Goal: Entertainment & Leisure: Consume media (video, audio)

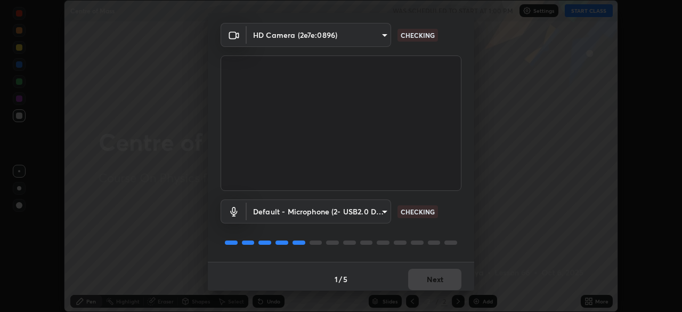
scroll to position [33, 0]
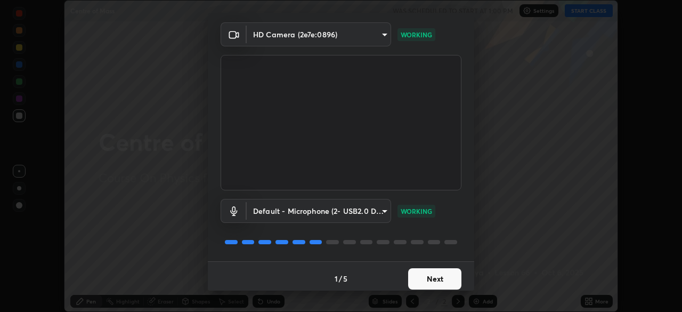
click at [434, 278] on button "Next" at bounding box center [434, 278] width 53 height 21
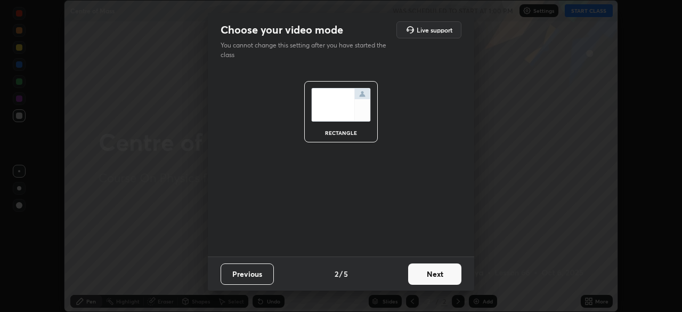
scroll to position [0, 0]
click at [436, 279] on button "Next" at bounding box center [434, 273] width 53 height 21
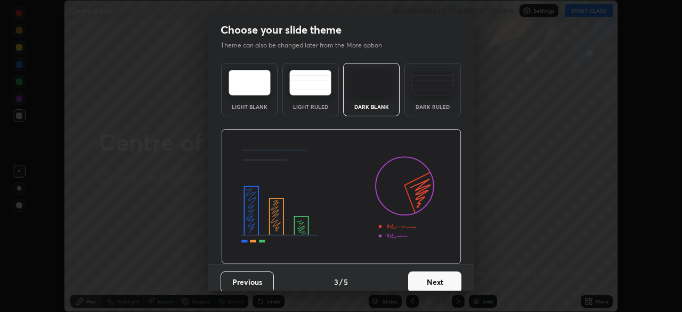
click at [434, 281] on button "Next" at bounding box center [434, 281] width 53 height 21
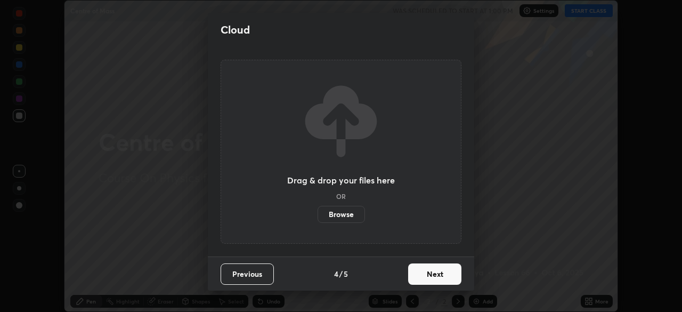
click at [437, 276] on button "Next" at bounding box center [434, 273] width 53 height 21
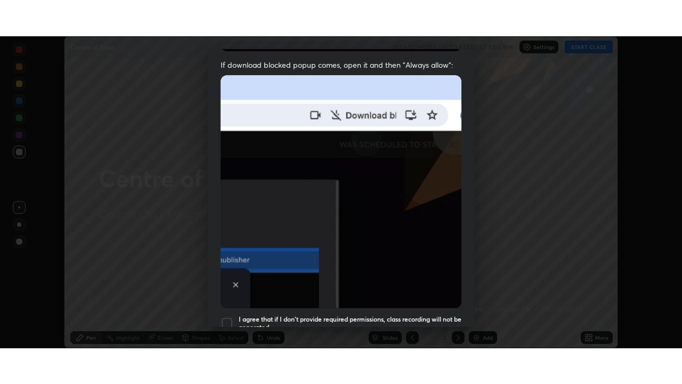
scroll to position [255, 0]
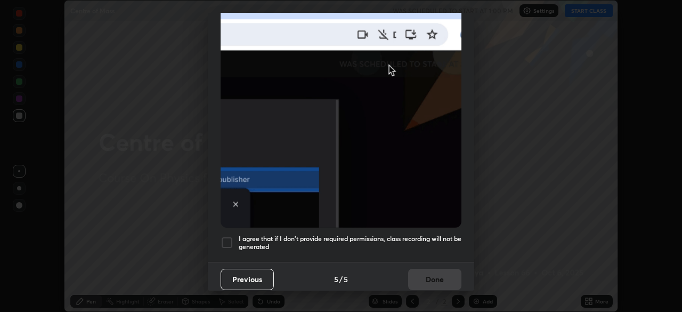
click at [231, 236] on div at bounding box center [227, 242] width 13 height 13
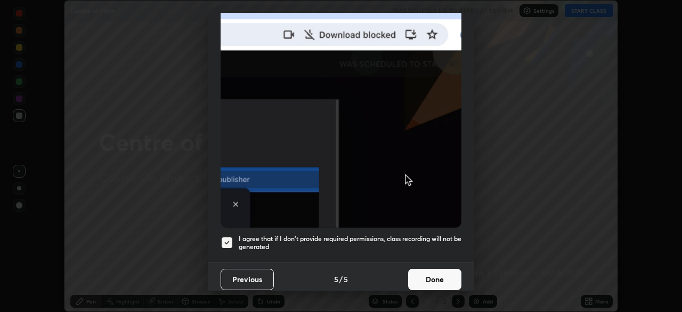
click at [433, 273] on button "Done" at bounding box center [434, 278] width 53 height 21
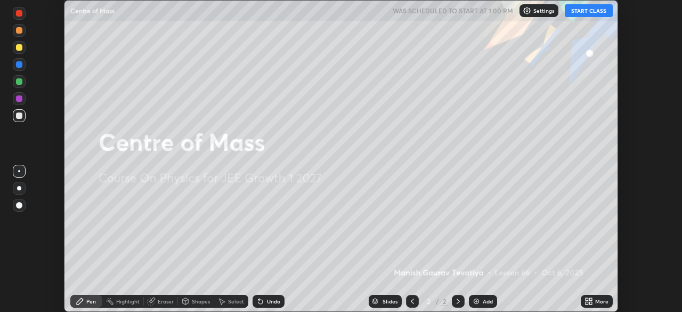
click at [598, 302] on div "More" at bounding box center [601, 300] width 13 height 5
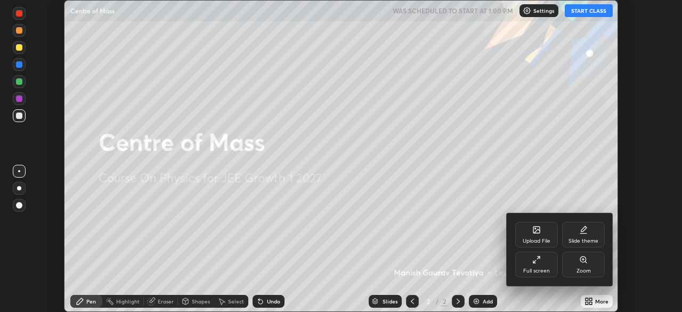
click at [538, 268] on div "Full screen" at bounding box center [536, 270] width 27 height 5
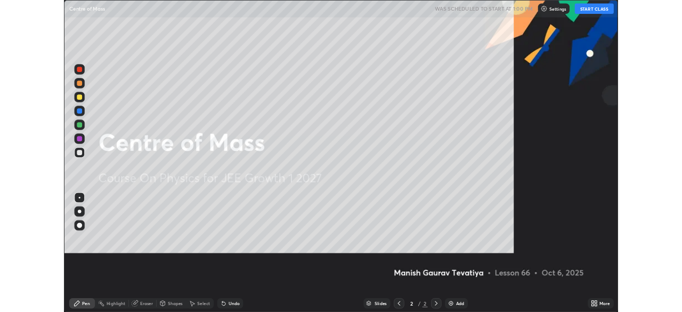
scroll to position [384, 682]
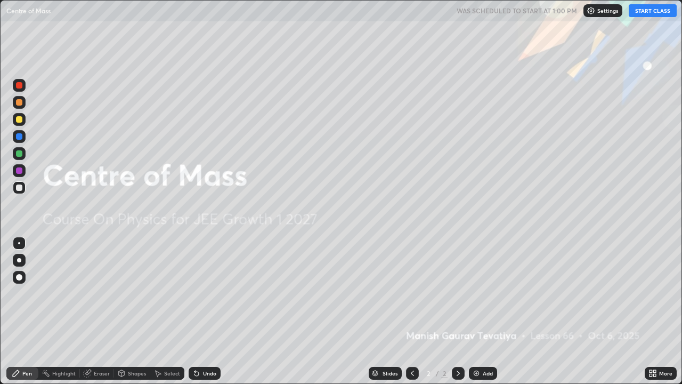
click at [650, 11] on button "START CLASS" at bounding box center [653, 10] width 48 height 13
click at [477, 311] on img at bounding box center [476, 373] width 9 height 9
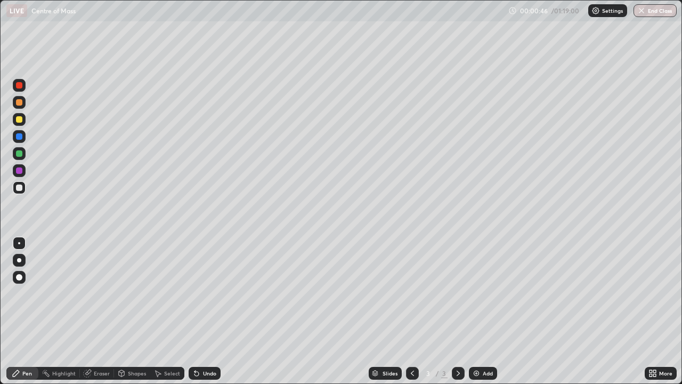
click at [21, 103] on div at bounding box center [19, 102] width 6 height 6
click at [19, 186] on div at bounding box center [19, 187] width 6 height 6
click at [19, 276] on div at bounding box center [19, 277] width 6 height 6
click at [18, 121] on div at bounding box center [19, 119] width 6 height 6
click at [17, 154] on div at bounding box center [19, 153] width 6 height 6
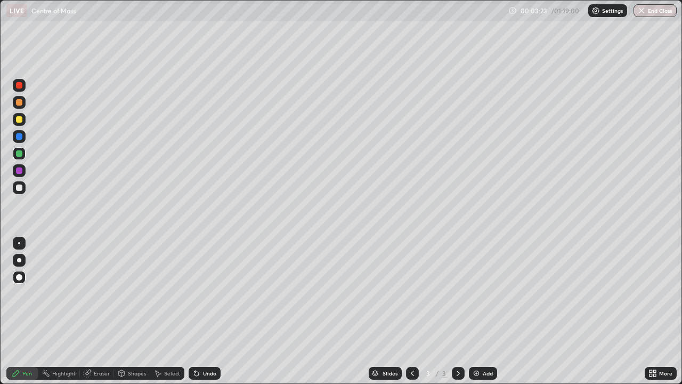
click at [17, 121] on div at bounding box center [19, 119] width 6 height 6
click at [19, 88] on div at bounding box center [19, 85] width 6 height 6
click at [25, 190] on div at bounding box center [19, 187] width 13 height 13
click at [21, 137] on div at bounding box center [19, 136] width 6 height 6
click at [89, 311] on icon at bounding box center [87, 373] width 9 height 9
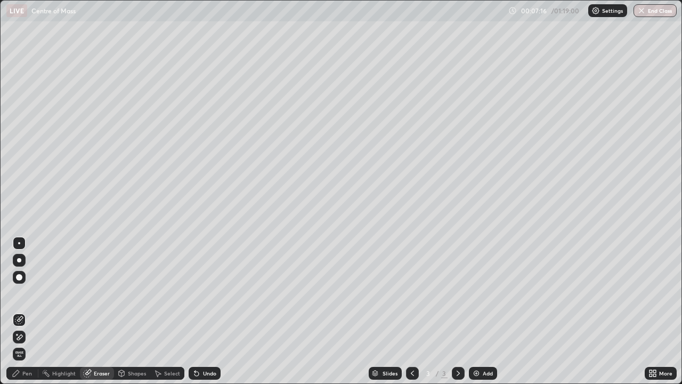
click at [21, 311] on div "Pen" at bounding box center [22, 373] width 32 height 13
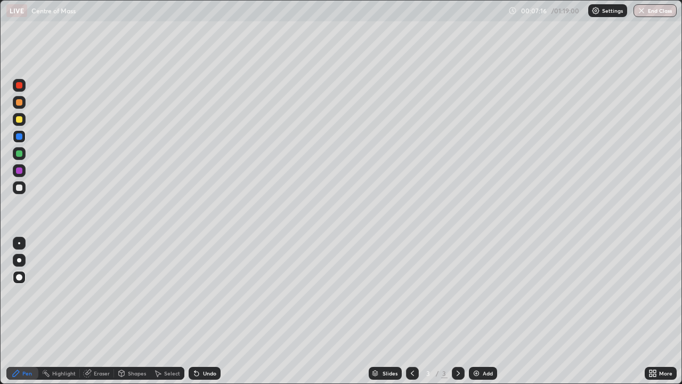
click at [18, 153] on div at bounding box center [19, 153] width 6 height 6
click at [19, 89] on div at bounding box center [19, 85] width 13 height 13
click at [209, 311] on div "Undo" at bounding box center [209, 372] width 13 height 5
click at [207, 311] on div "Undo" at bounding box center [205, 373] width 32 height 13
click at [18, 119] on div at bounding box center [19, 119] width 6 height 6
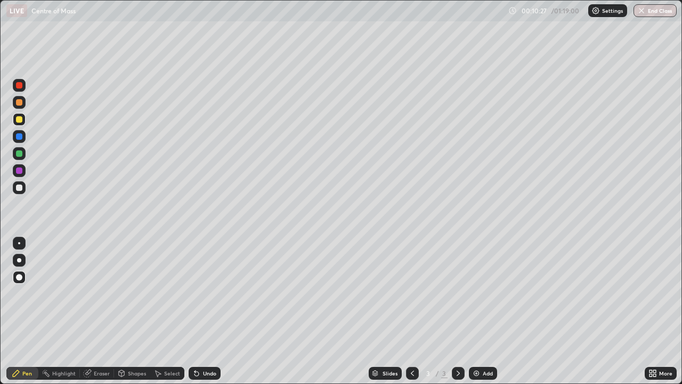
click at [20, 153] on div at bounding box center [19, 153] width 6 height 6
click at [17, 190] on div at bounding box center [19, 187] width 6 height 6
click at [19, 140] on div at bounding box center [19, 136] width 13 height 13
click at [18, 119] on div at bounding box center [19, 119] width 6 height 6
click at [21, 189] on div at bounding box center [19, 187] width 6 height 6
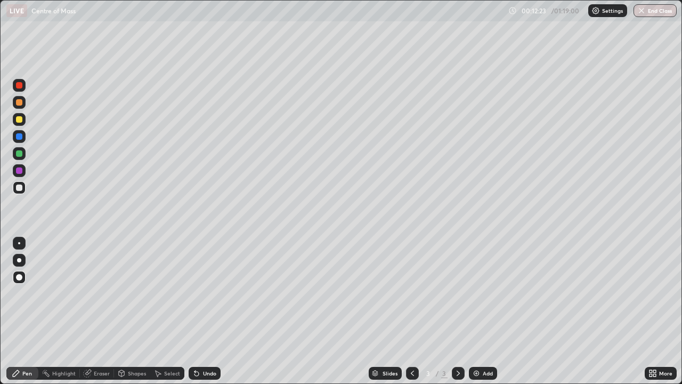
click at [21, 84] on div at bounding box center [19, 85] width 6 height 6
click at [477, 311] on img at bounding box center [476, 373] width 9 height 9
click at [19, 190] on div at bounding box center [19, 187] width 6 height 6
click at [20, 121] on div at bounding box center [19, 119] width 6 height 6
click at [208, 311] on div "Undo" at bounding box center [205, 373] width 32 height 13
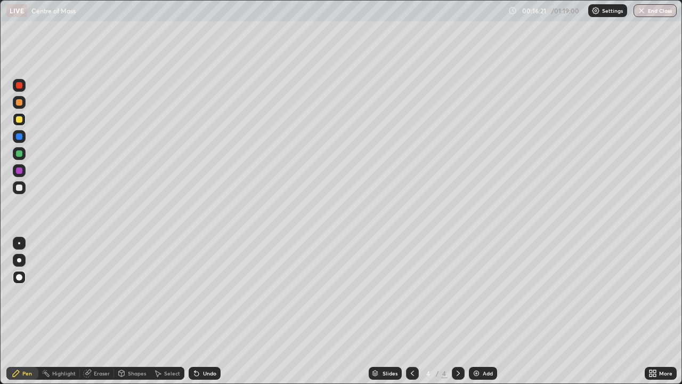
click at [210, 311] on div "Undo" at bounding box center [209, 372] width 13 height 5
click at [211, 311] on div "Undo" at bounding box center [209, 372] width 13 height 5
click at [210, 311] on div "Undo" at bounding box center [205, 373] width 32 height 13
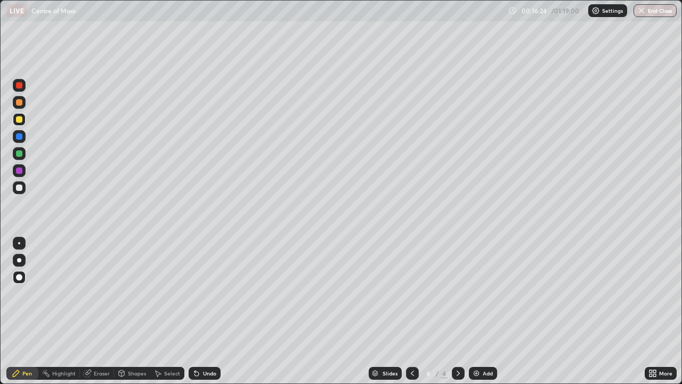
click at [209, 311] on div "Undo" at bounding box center [205, 373] width 32 height 13
click at [19, 153] on div at bounding box center [19, 153] width 6 height 6
click at [19, 189] on div at bounding box center [19, 187] width 6 height 6
click at [19, 121] on div at bounding box center [19, 119] width 6 height 6
click at [206, 311] on div "Undo" at bounding box center [209, 372] width 13 height 5
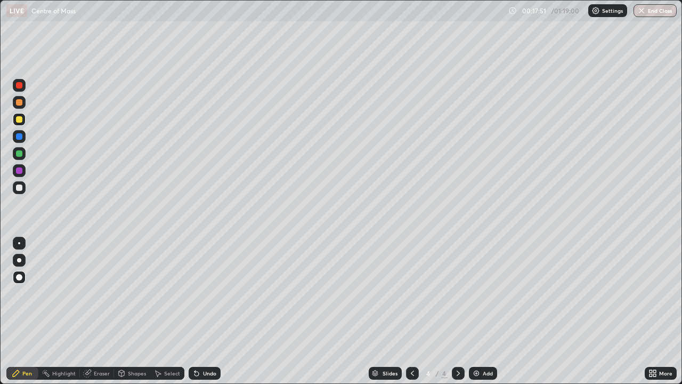
click at [18, 187] on div at bounding box center [19, 187] width 6 height 6
click at [19, 104] on div at bounding box center [19, 102] width 6 height 6
click at [205, 311] on div "Undo" at bounding box center [209, 372] width 13 height 5
click at [208, 311] on div "Undo" at bounding box center [209, 372] width 13 height 5
click at [24, 190] on div at bounding box center [19, 187] width 13 height 13
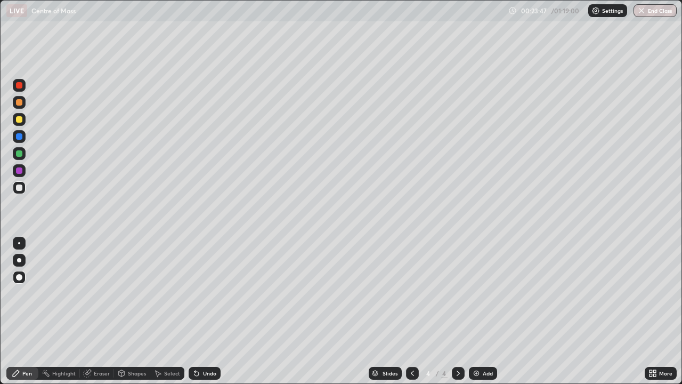
click at [479, 311] on img at bounding box center [476, 373] width 9 height 9
click at [18, 120] on div at bounding box center [19, 119] width 6 height 6
click at [194, 311] on icon at bounding box center [194, 370] width 1 height 1
click at [20, 154] on div at bounding box center [19, 153] width 6 height 6
click at [18, 122] on div at bounding box center [19, 119] width 6 height 6
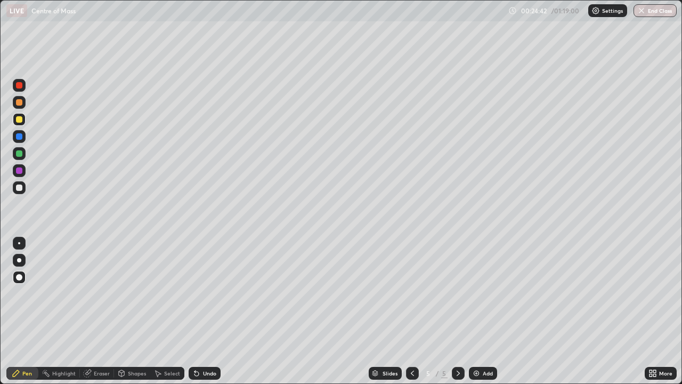
click at [92, 311] on div "Eraser" at bounding box center [97, 373] width 34 height 13
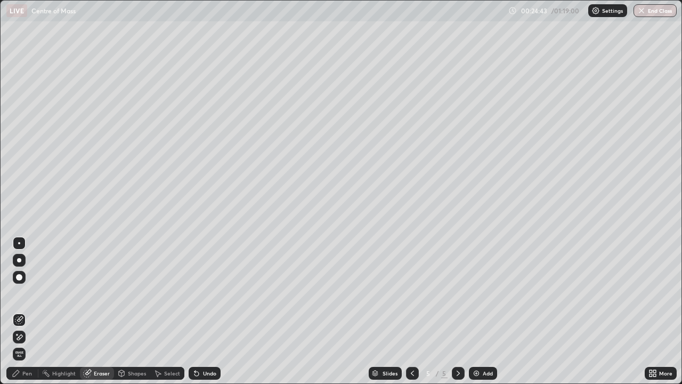
click at [26, 311] on div "Pen" at bounding box center [22, 373] width 32 height 13
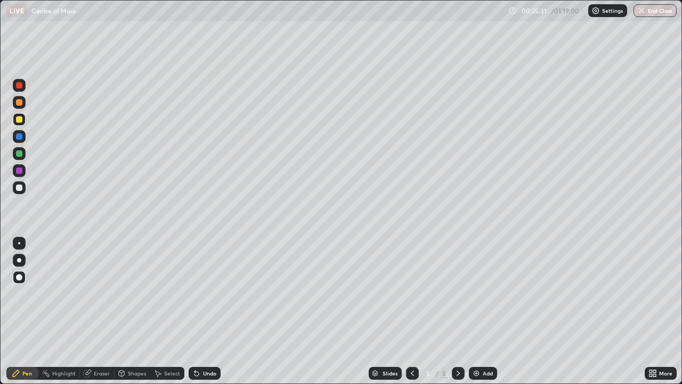
click at [18, 186] on div at bounding box center [19, 187] width 6 height 6
click at [23, 86] on div at bounding box center [19, 85] width 13 height 13
click at [200, 311] on div "Undo" at bounding box center [205, 373] width 32 height 13
click at [20, 138] on div at bounding box center [19, 136] width 6 height 6
click at [16, 188] on div at bounding box center [19, 187] width 6 height 6
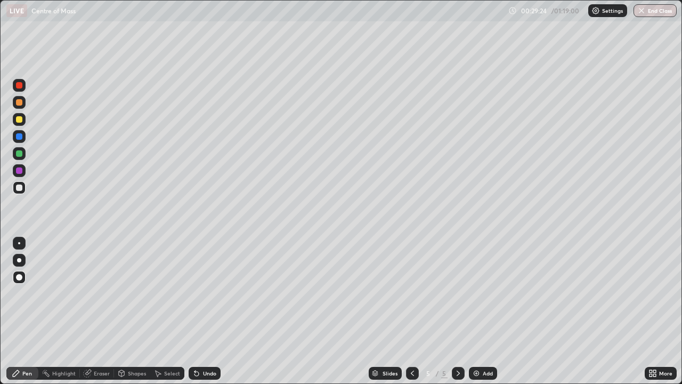
click at [20, 120] on div at bounding box center [19, 119] width 6 height 6
click at [164, 311] on div "Select" at bounding box center [172, 372] width 16 height 5
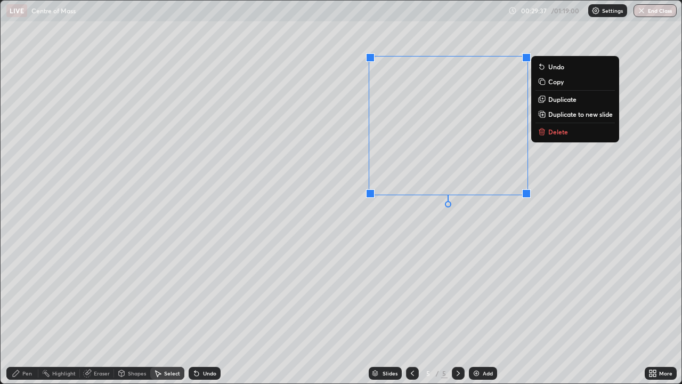
click at [561, 100] on p "Duplicate" at bounding box center [562, 99] width 28 height 9
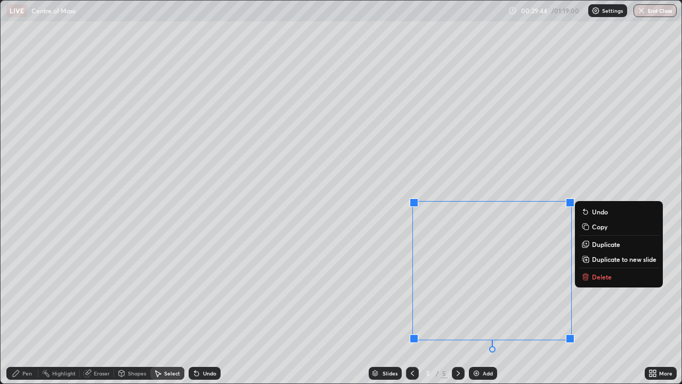
click at [23, 311] on div "Pen" at bounding box center [22, 373] width 32 height 13
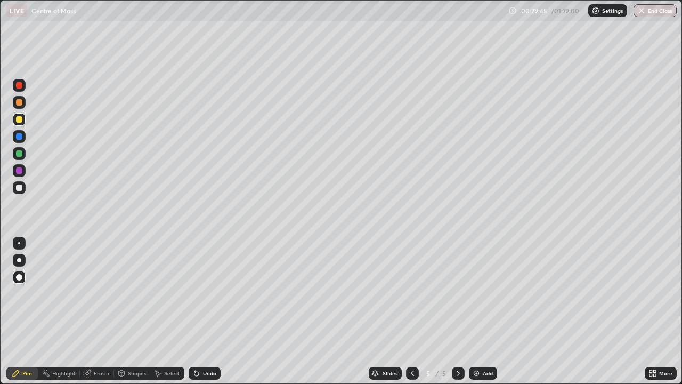
click at [25, 184] on div at bounding box center [19, 187] width 13 height 13
click at [21, 139] on div at bounding box center [19, 136] width 13 height 13
click at [20, 122] on div at bounding box center [19, 119] width 6 height 6
click at [18, 147] on div at bounding box center [19, 153] width 13 height 13
click at [479, 311] on div "Add" at bounding box center [483, 373] width 28 height 13
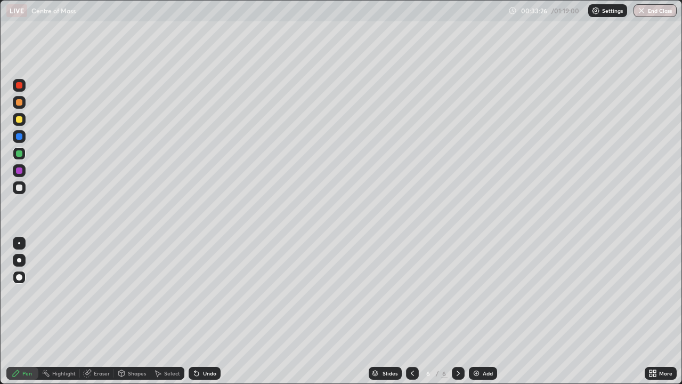
click at [19, 189] on div at bounding box center [19, 187] width 6 height 6
click at [19, 103] on div at bounding box center [19, 102] width 6 height 6
click at [19, 121] on div at bounding box center [19, 119] width 6 height 6
click at [164, 311] on div "Select" at bounding box center [172, 372] width 16 height 5
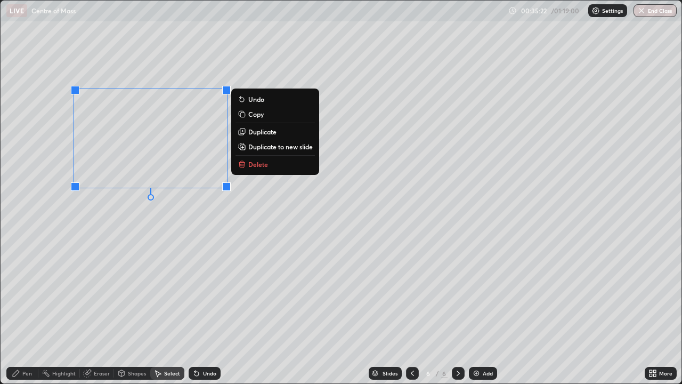
click at [260, 133] on p "Duplicate" at bounding box center [262, 131] width 28 height 9
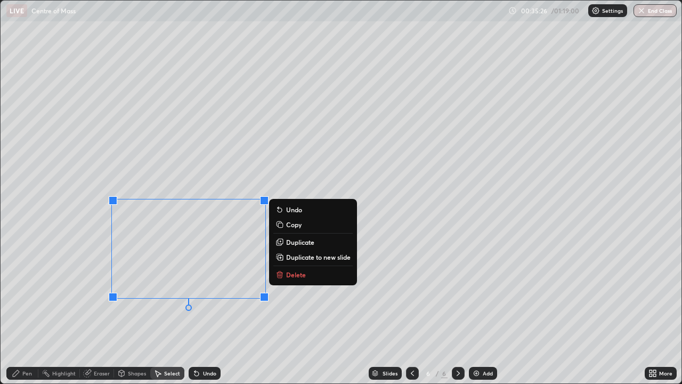
click at [218, 311] on div "0 ° Undo Copy Duplicate Duplicate to new slide Delete" at bounding box center [341, 192] width 681 height 382
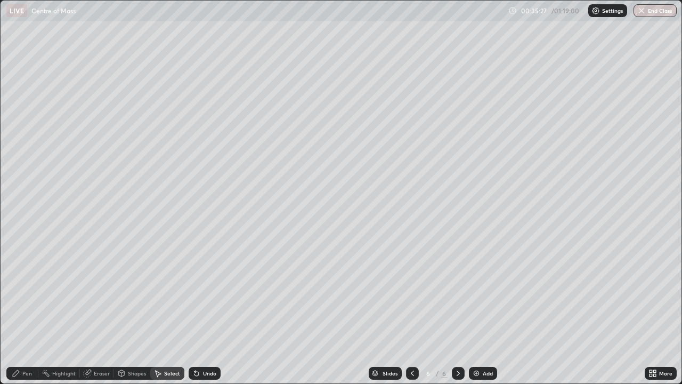
click at [94, 311] on div "Eraser" at bounding box center [102, 372] width 16 height 5
click at [22, 311] on div "Pen" at bounding box center [22, 373] width 32 height 13
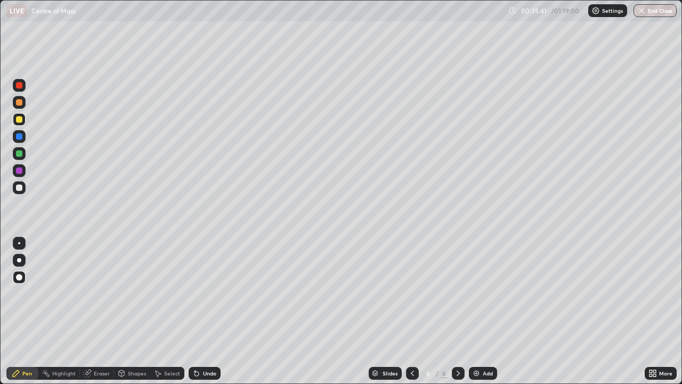
click at [17, 185] on div at bounding box center [19, 187] width 6 height 6
click at [657, 311] on div "More" at bounding box center [661, 373] width 32 height 13
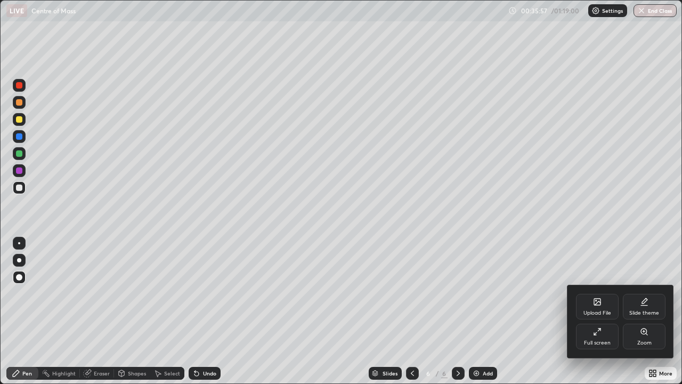
click at [603, 311] on div "Full screen" at bounding box center [597, 336] width 43 height 26
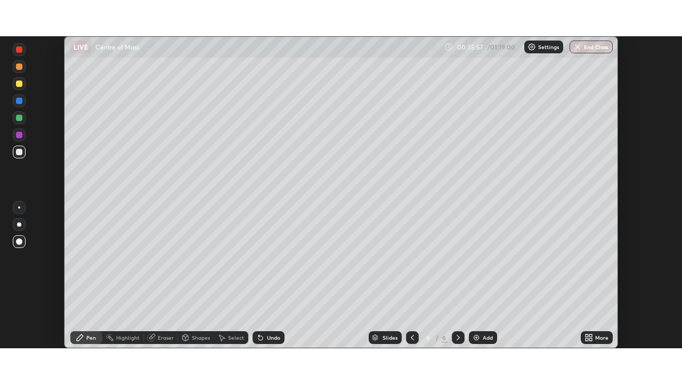
scroll to position [52960, 52590]
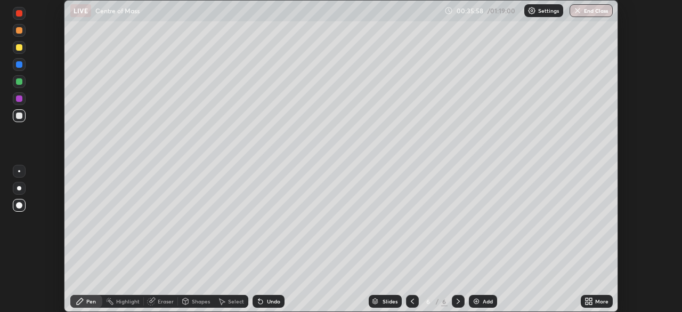
click at [599, 300] on div "More" at bounding box center [601, 300] width 13 height 5
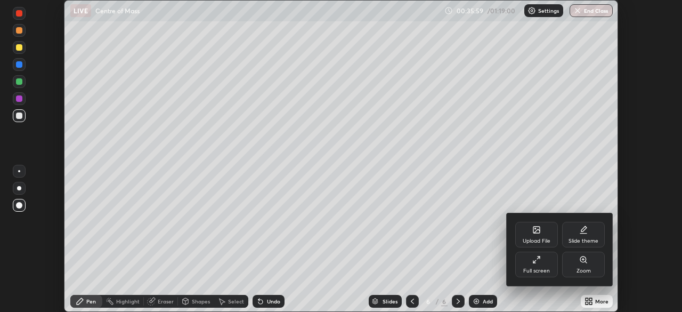
click at [539, 268] on div "Full screen" at bounding box center [536, 270] width 27 height 5
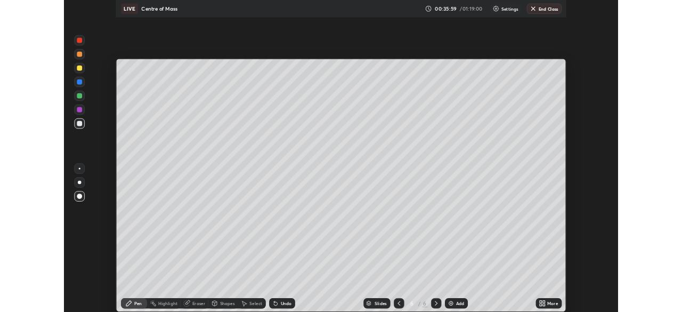
scroll to position [384, 682]
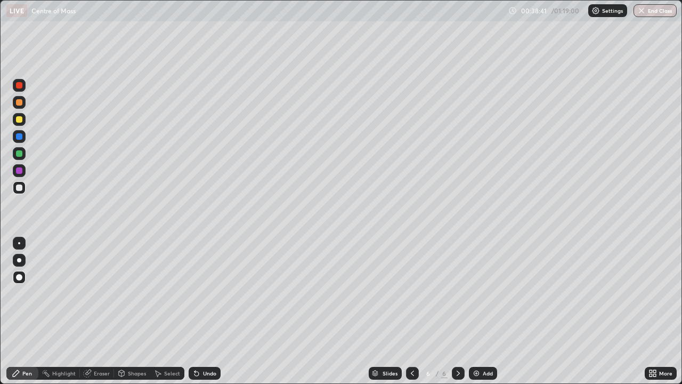
click at [18, 85] on div at bounding box center [19, 85] width 6 height 6
click at [96, 311] on div "Eraser" at bounding box center [102, 372] width 16 height 5
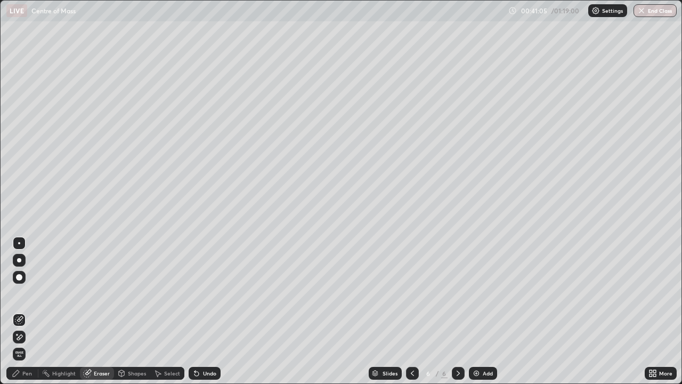
click at [23, 311] on div at bounding box center [19, 336] width 13 height 13
click at [23, 311] on div "Pen" at bounding box center [27, 372] width 10 height 5
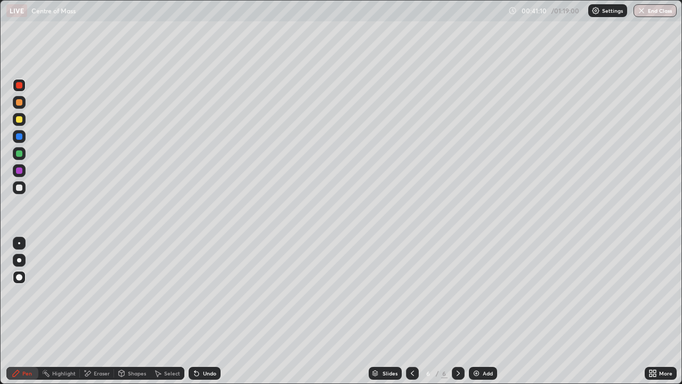
click at [19, 191] on div at bounding box center [19, 187] width 13 height 13
click at [94, 311] on div "Eraser" at bounding box center [102, 372] width 16 height 5
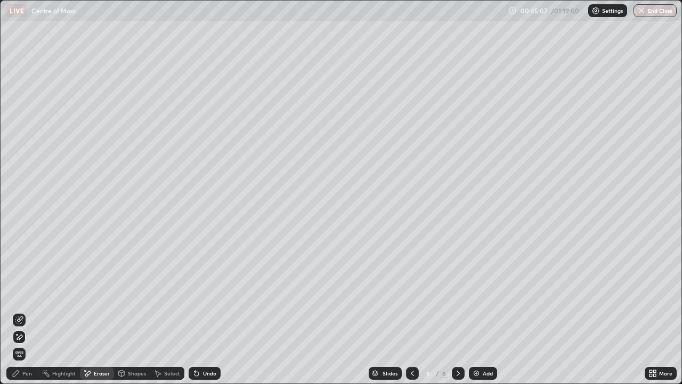
click at [27, 311] on div "Pen" at bounding box center [27, 372] width 10 height 5
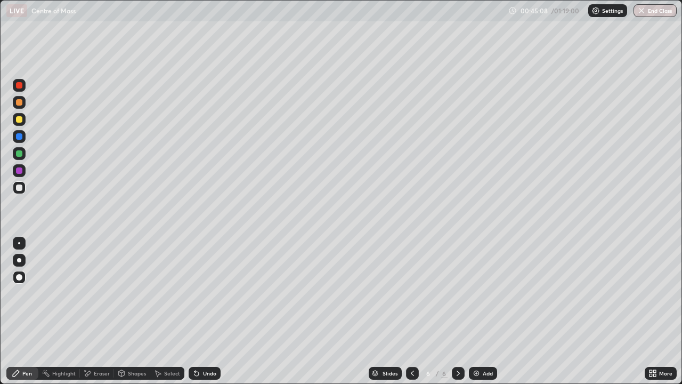
click at [19, 155] on div at bounding box center [19, 153] width 6 height 6
click at [18, 189] on div at bounding box center [19, 187] width 6 height 6
click at [476, 311] on img at bounding box center [476, 373] width 9 height 9
click at [20, 189] on div at bounding box center [19, 187] width 6 height 6
click at [19, 171] on div at bounding box center [19, 170] width 6 height 6
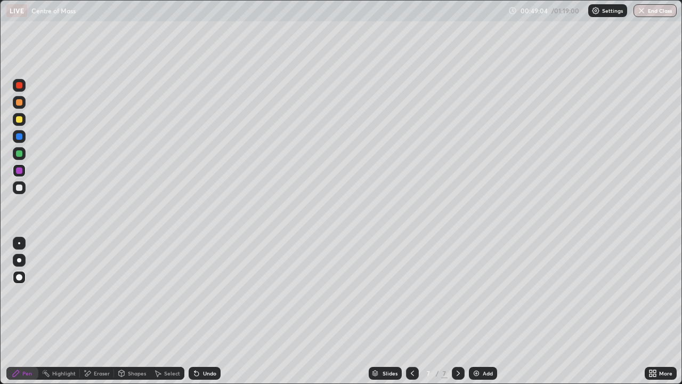
click at [165, 311] on div "Select" at bounding box center [172, 372] width 16 height 5
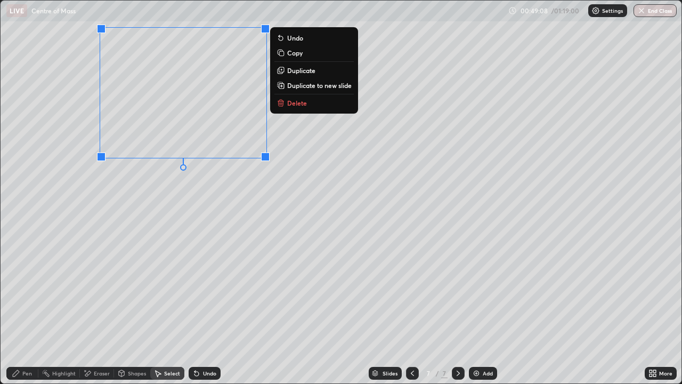
click at [297, 74] on p "Duplicate" at bounding box center [301, 70] width 28 height 9
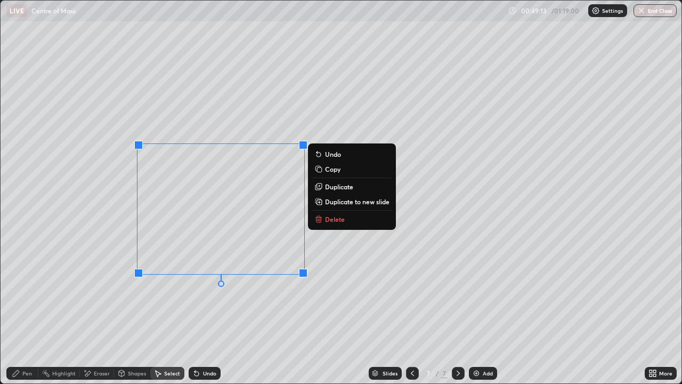
click at [226, 311] on div "0 ° Undo Copy Duplicate Duplicate to new slide Delete" at bounding box center [341, 192] width 681 height 382
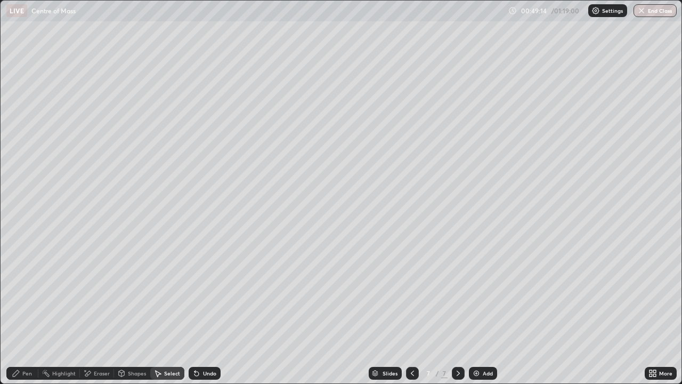
click at [23, 311] on div "Pen" at bounding box center [27, 372] width 10 height 5
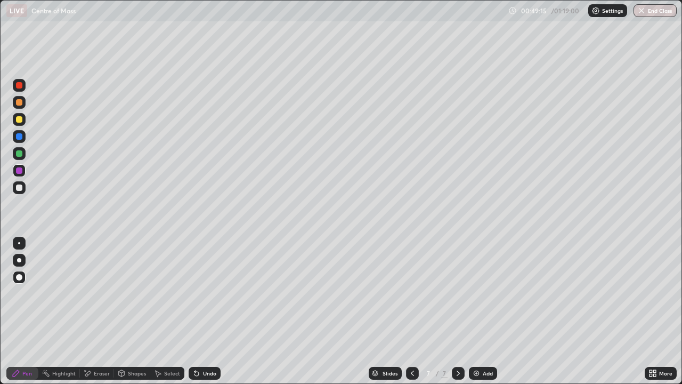
click at [18, 155] on div at bounding box center [19, 153] width 6 height 6
click at [89, 311] on icon at bounding box center [87, 373] width 9 height 9
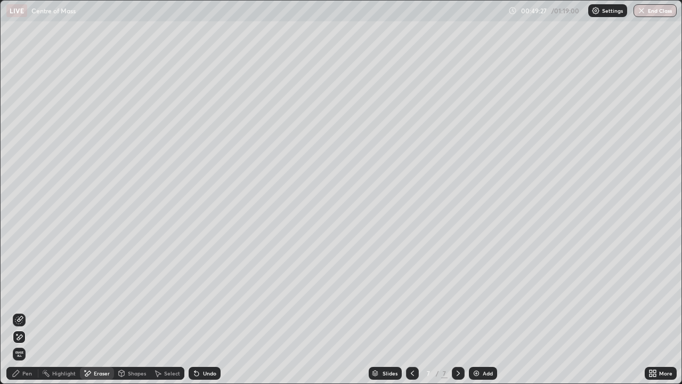
click at [21, 311] on icon at bounding box center [20, 318] width 6 height 5
click at [23, 311] on div "Pen" at bounding box center [27, 372] width 10 height 5
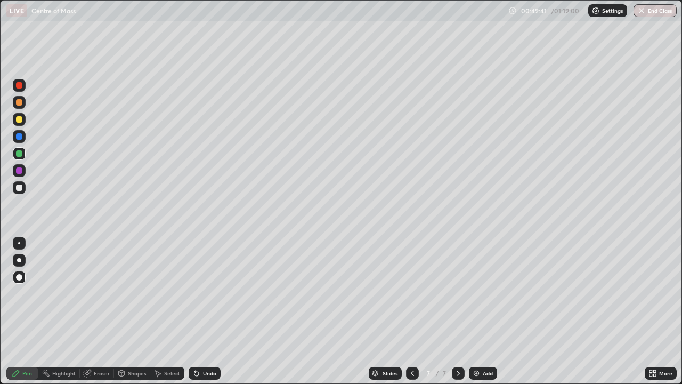
click at [20, 171] on div at bounding box center [19, 170] width 6 height 6
click at [205, 311] on div "Undo" at bounding box center [209, 372] width 13 height 5
click at [20, 189] on div at bounding box center [19, 187] width 6 height 6
click at [654, 311] on icon at bounding box center [654, 371] width 3 height 3
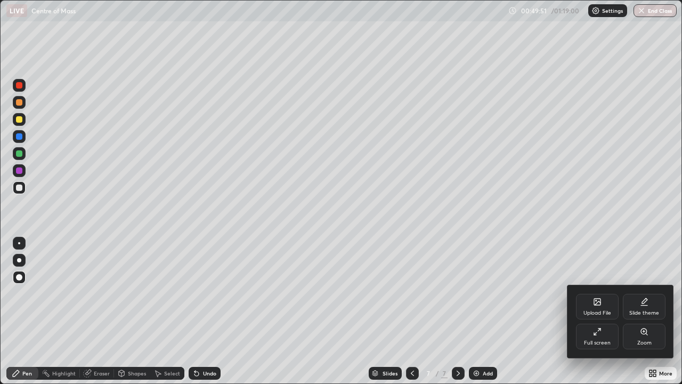
click at [600, 311] on icon at bounding box center [597, 331] width 9 height 9
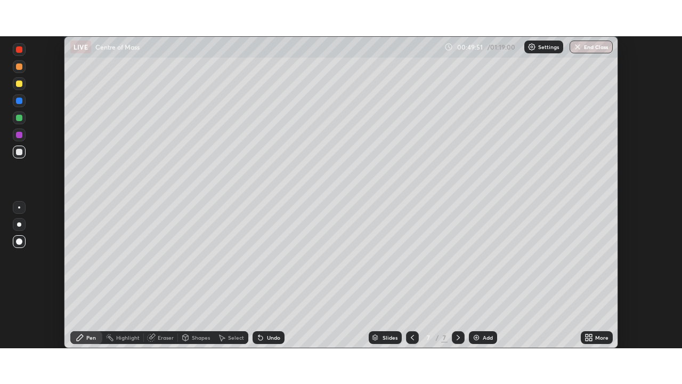
scroll to position [52960, 52590]
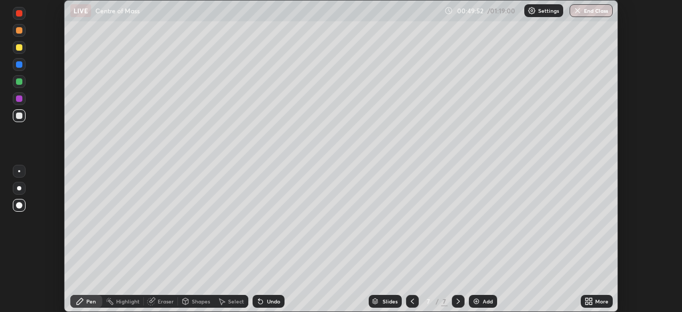
click at [592, 300] on icon at bounding box center [588, 301] width 9 height 9
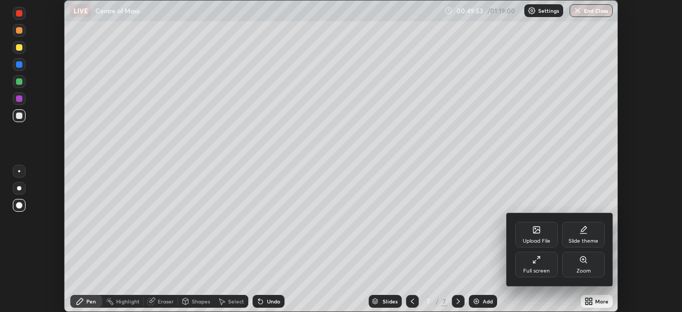
click at [540, 272] on div "Full screen" at bounding box center [536, 270] width 27 height 5
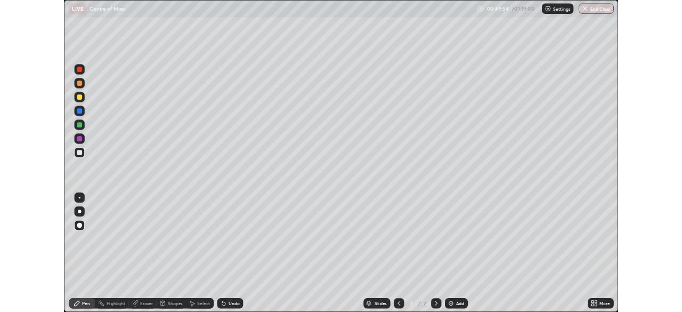
scroll to position [384, 682]
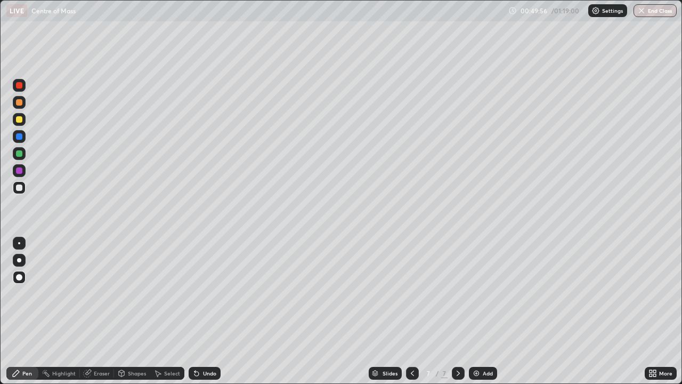
click at [19, 120] on div at bounding box center [19, 119] width 6 height 6
click at [19, 184] on div at bounding box center [19, 187] width 6 height 6
click at [21, 121] on div at bounding box center [19, 119] width 6 height 6
click at [23, 154] on div at bounding box center [19, 153] width 13 height 13
click at [162, 311] on div "Select" at bounding box center [167, 373] width 34 height 13
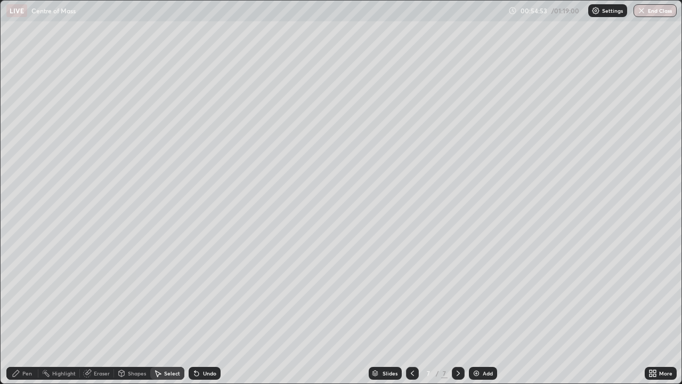
click at [161, 311] on div "Select" at bounding box center [167, 373] width 34 height 13
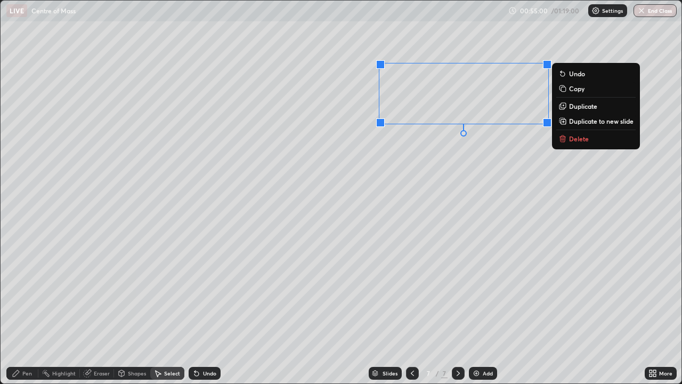
click at [578, 108] on p "Duplicate" at bounding box center [583, 106] width 28 height 9
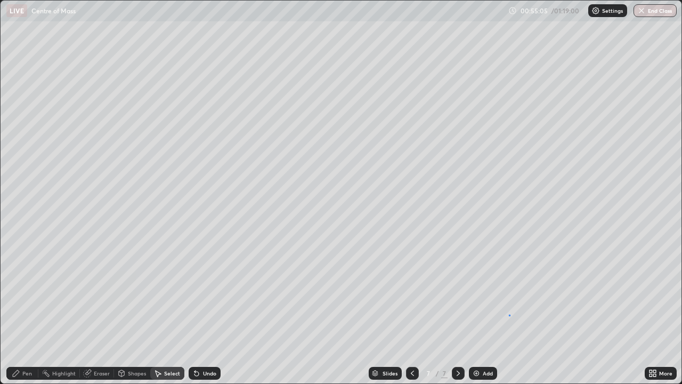
click at [509, 311] on div "0 ° Undo Copy Duplicate Duplicate to new slide Delete" at bounding box center [341, 192] width 681 height 382
click at [94, 311] on div "Eraser" at bounding box center [102, 372] width 16 height 5
click at [23, 311] on div "Pen" at bounding box center [27, 372] width 10 height 5
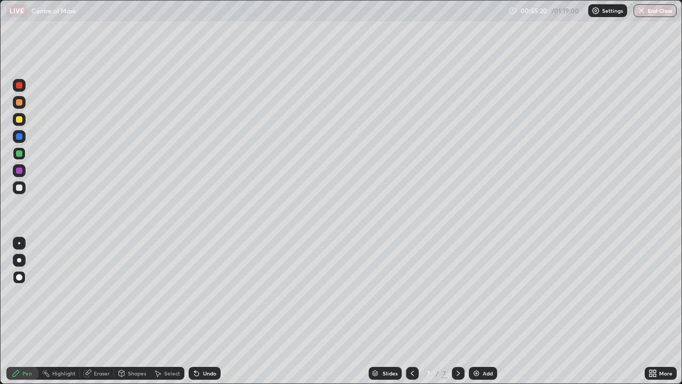
click at [22, 84] on div at bounding box center [19, 85] width 6 height 6
click at [206, 311] on div "Undo" at bounding box center [209, 372] width 13 height 5
click at [659, 311] on div "More" at bounding box center [661, 373] width 32 height 13
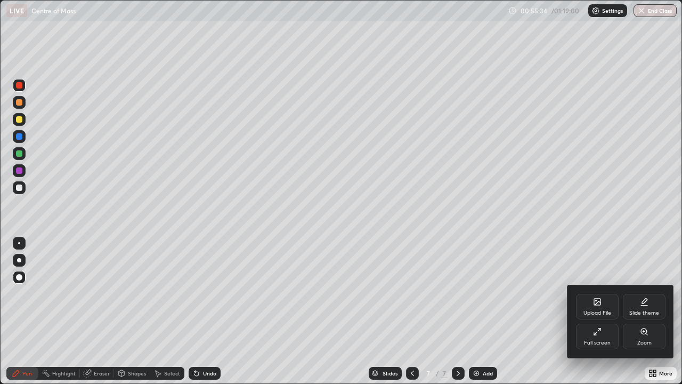
click at [597, 311] on div "Full screen" at bounding box center [597, 336] width 43 height 26
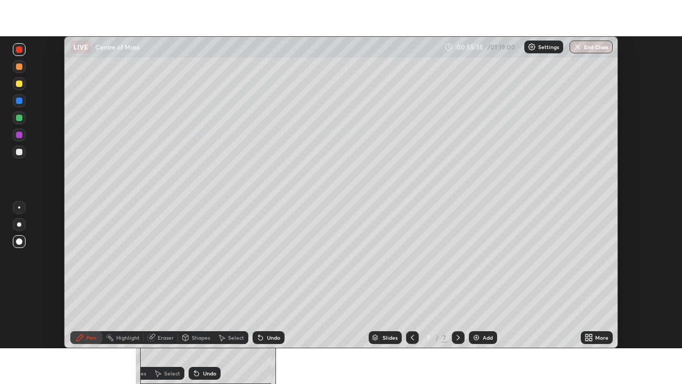
scroll to position [52960, 52590]
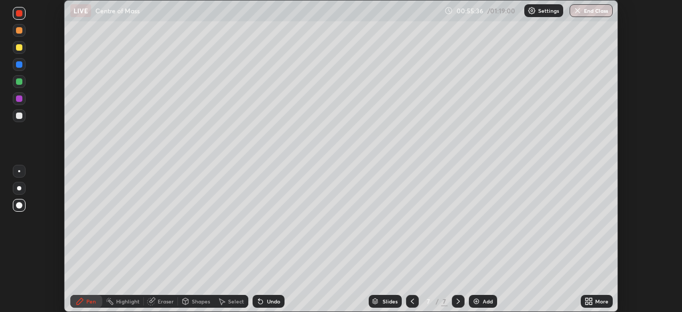
click at [595, 301] on div "More" at bounding box center [601, 300] width 13 height 5
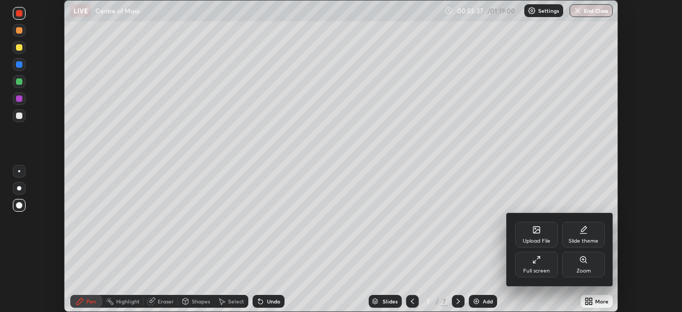
click at [543, 270] on div "Full screen" at bounding box center [536, 270] width 27 height 5
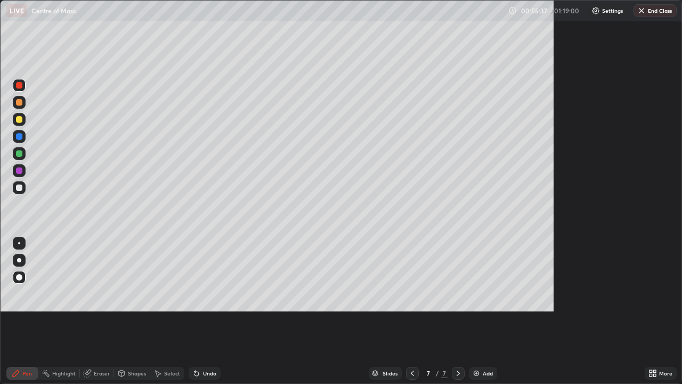
scroll to position [384, 682]
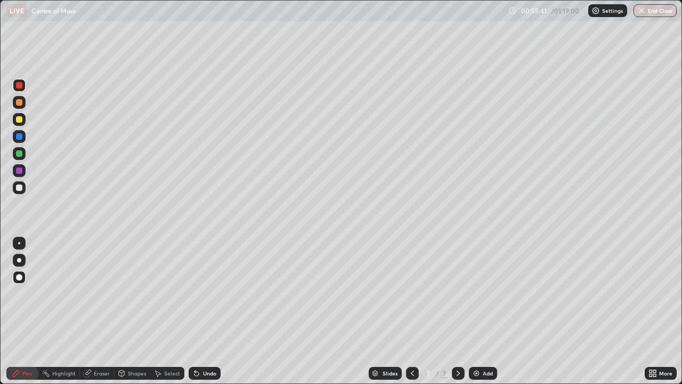
click at [17, 153] on div at bounding box center [19, 153] width 6 height 6
click at [194, 311] on icon at bounding box center [194, 370] width 1 height 1
click at [197, 311] on icon at bounding box center [196, 373] width 4 height 4
click at [479, 311] on img at bounding box center [476, 373] width 9 height 9
click at [19, 103] on div at bounding box center [19, 102] width 6 height 6
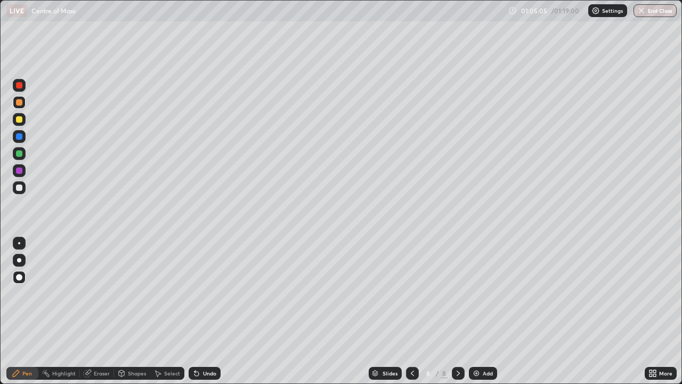
click at [21, 120] on div at bounding box center [19, 119] width 6 height 6
click at [18, 136] on div at bounding box center [19, 136] width 6 height 6
click at [17, 88] on div at bounding box center [19, 85] width 6 height 6
click at [18, 188] on div at bounding box center [19, 187] width 6 height 6
click at [17, 152] on div at bounding box center [19, 153] width 6 height 6
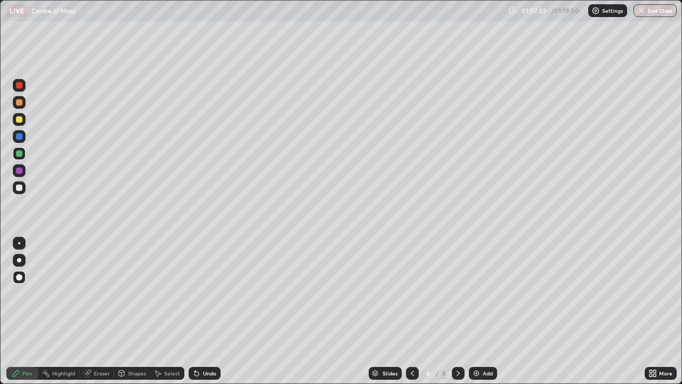
click at [19, 121] on div at bounding box center [19, 119] width 6 height 6
click at [25, 186] on div at bounding box center [19, 187] width 13 height 13
click at [22, 120] on div at bounding box center [19, 119] width 6 height 6
click at [21, 102] on div at bounding box center [19, 102] width 6 height 6
click at [19, 86] on div at bounding box center [19, 85] width 6 height 6
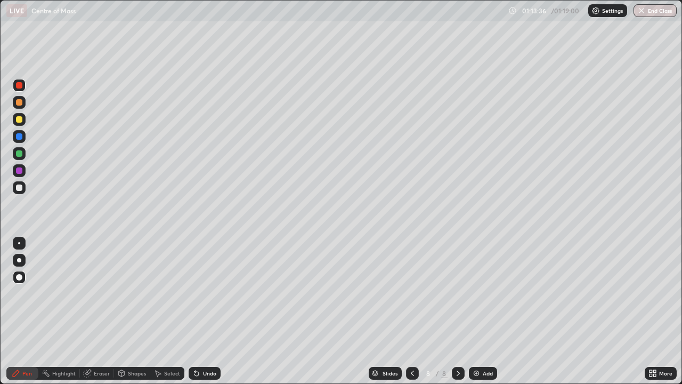
click at [20, 118] on div at bounding box center [19, 119] width 6 height 6
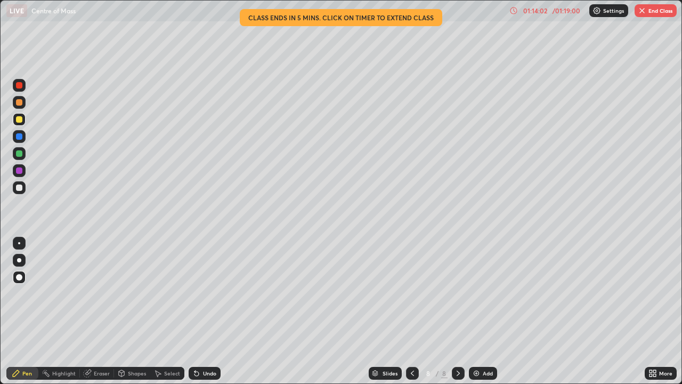
click at [22, 189] on div at bounding box center [19, 187] width 6 height 6
click at [649, 13] on button "End Class" at bounding box center [655, 10] width 42 height 13
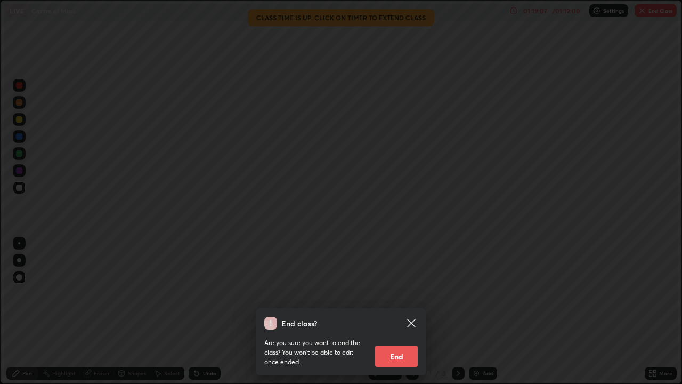
click at [403, 311] on button "End" at bounding box center [396, 355] width 43 height 21
